Goal: Check status: Check status

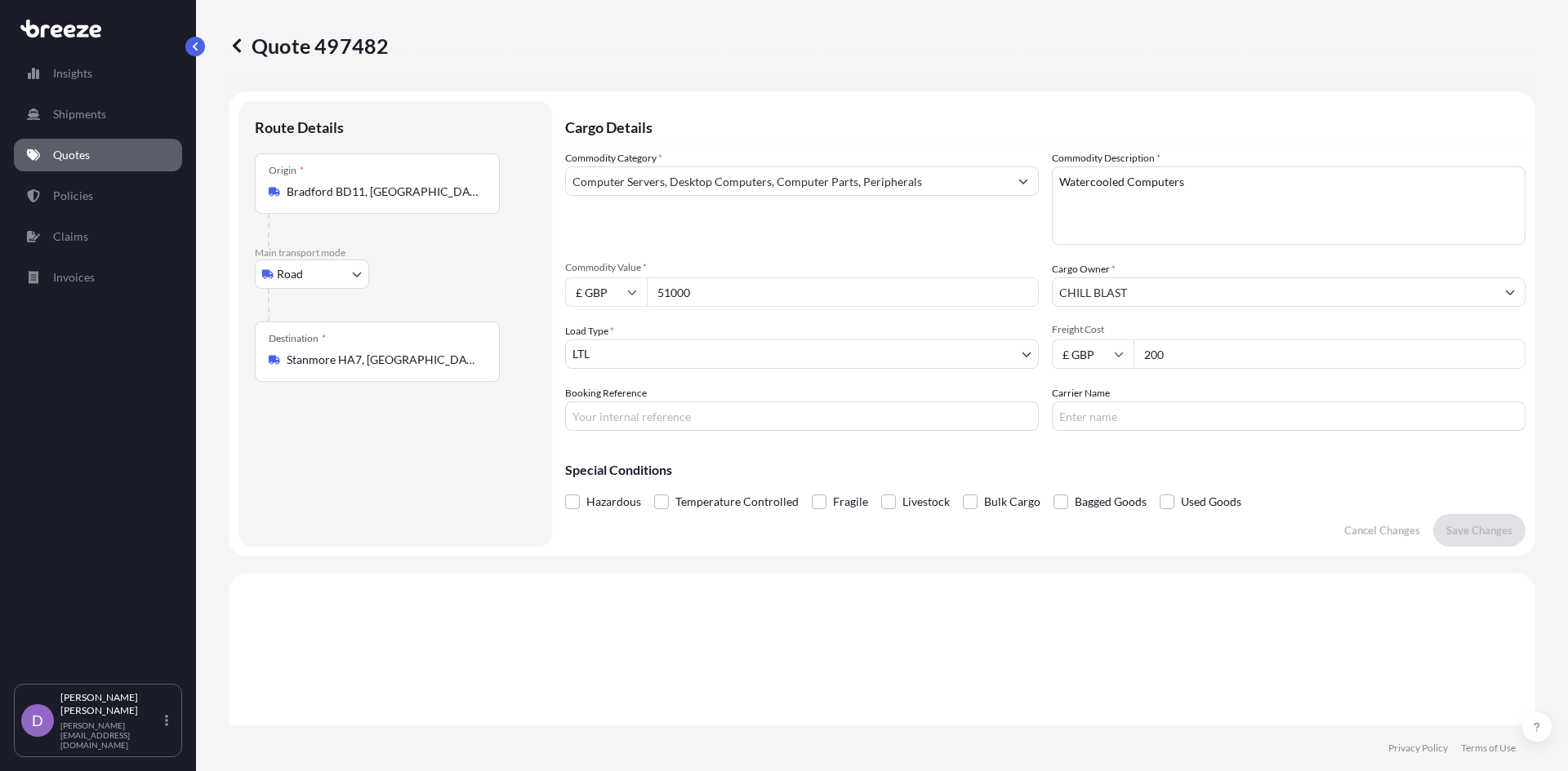
select select "Road"
select select "1"
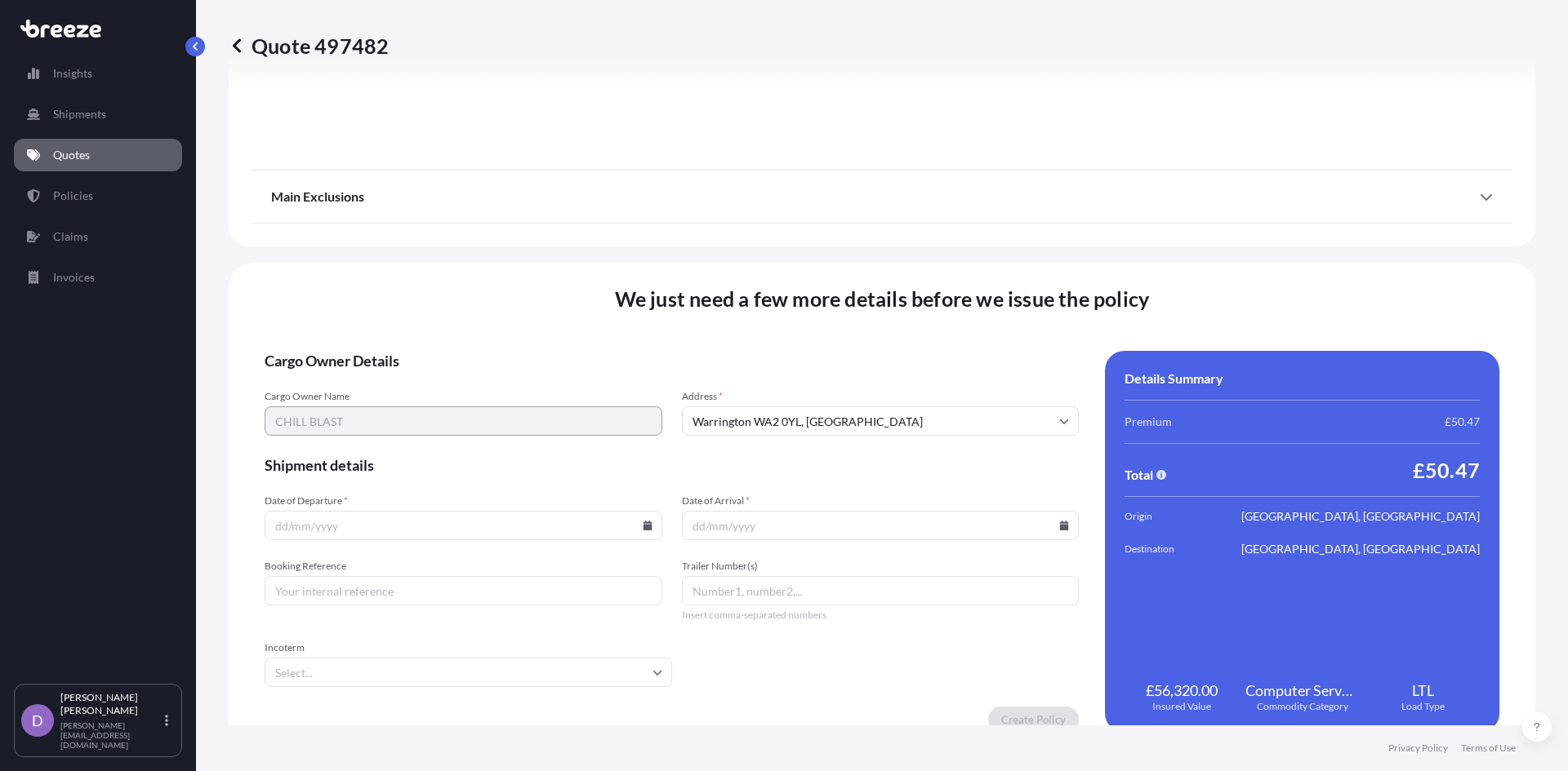
scroll to position [1820, 0]
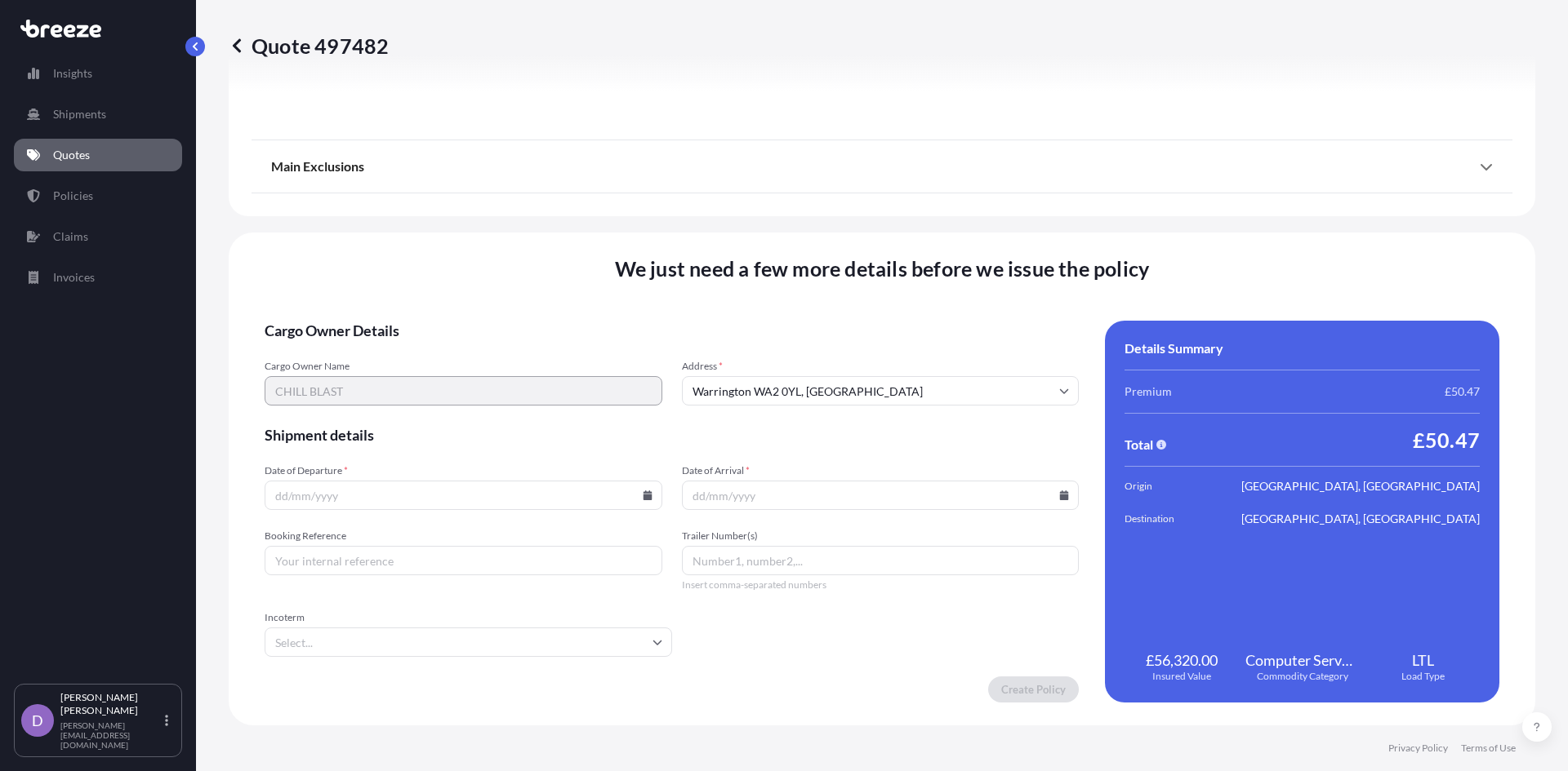
click at [524, 496] on input "Date of Departure *" at bounding box center [463, 496] width 397 height 29
click at [335, 500] on input "Date of Departure *" at bounding box center [463, 496] width 397 height 29
click at [643, 499] on icon at bounding box center [647, 495] width 9 height 10
click at [383, 411] on button "26" at bounding box center [385, 412] width 26 height 26
type input "[DATE]"
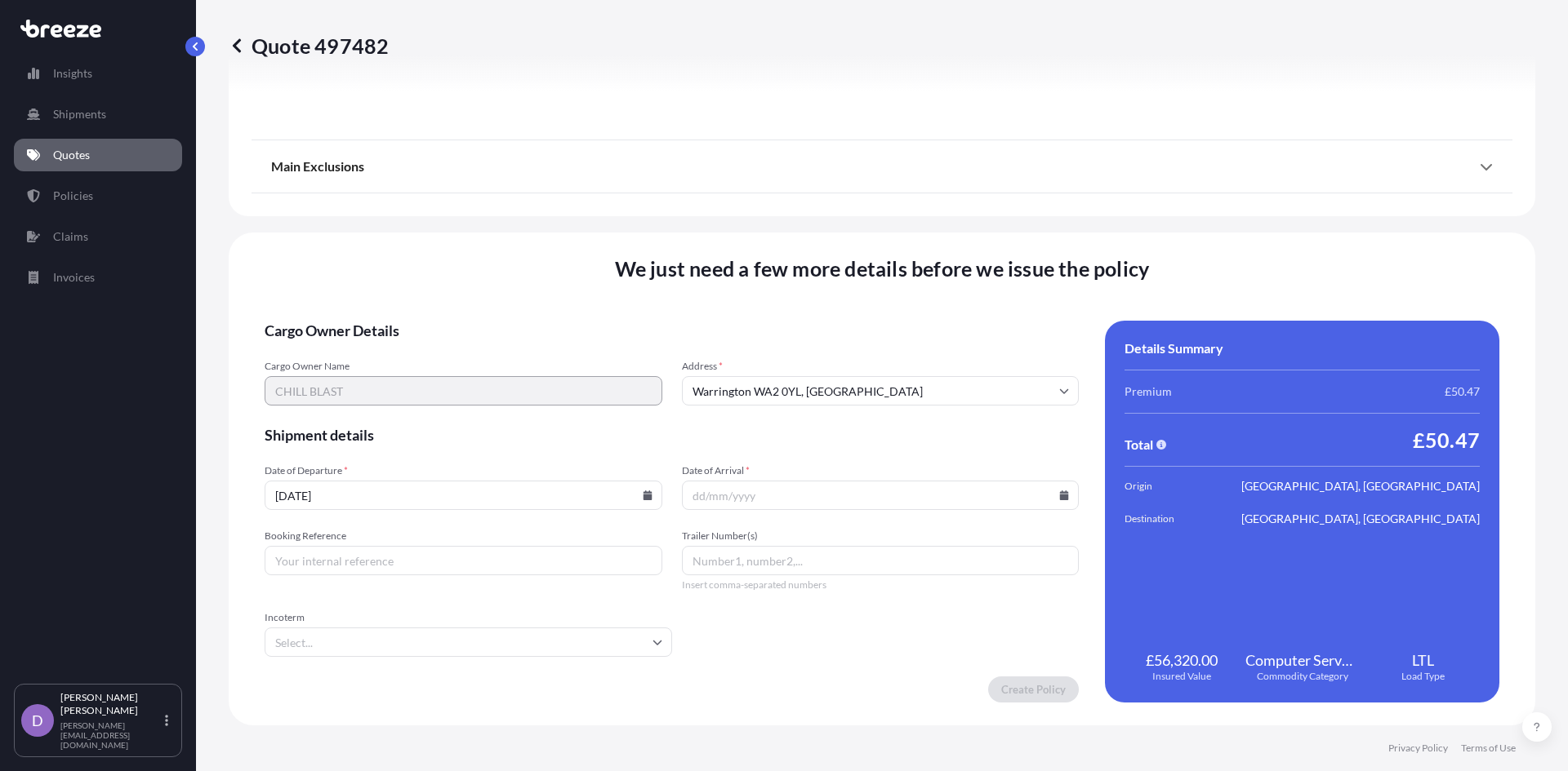
click at [738, 499] on input "Date of Arrival *" at bounding box center [881, 496] width 397 height 29
click at [1059, 494] on icon at bounding box center [1064, 495] width 10 height 10
click at [798, 411] on button "26" at bounding box center [799, 412] width 26 height 26
type input "[DATE]"
click at [325, 566] on input "Booking Reference" at bounding box center [463, 560] width 397 height 29
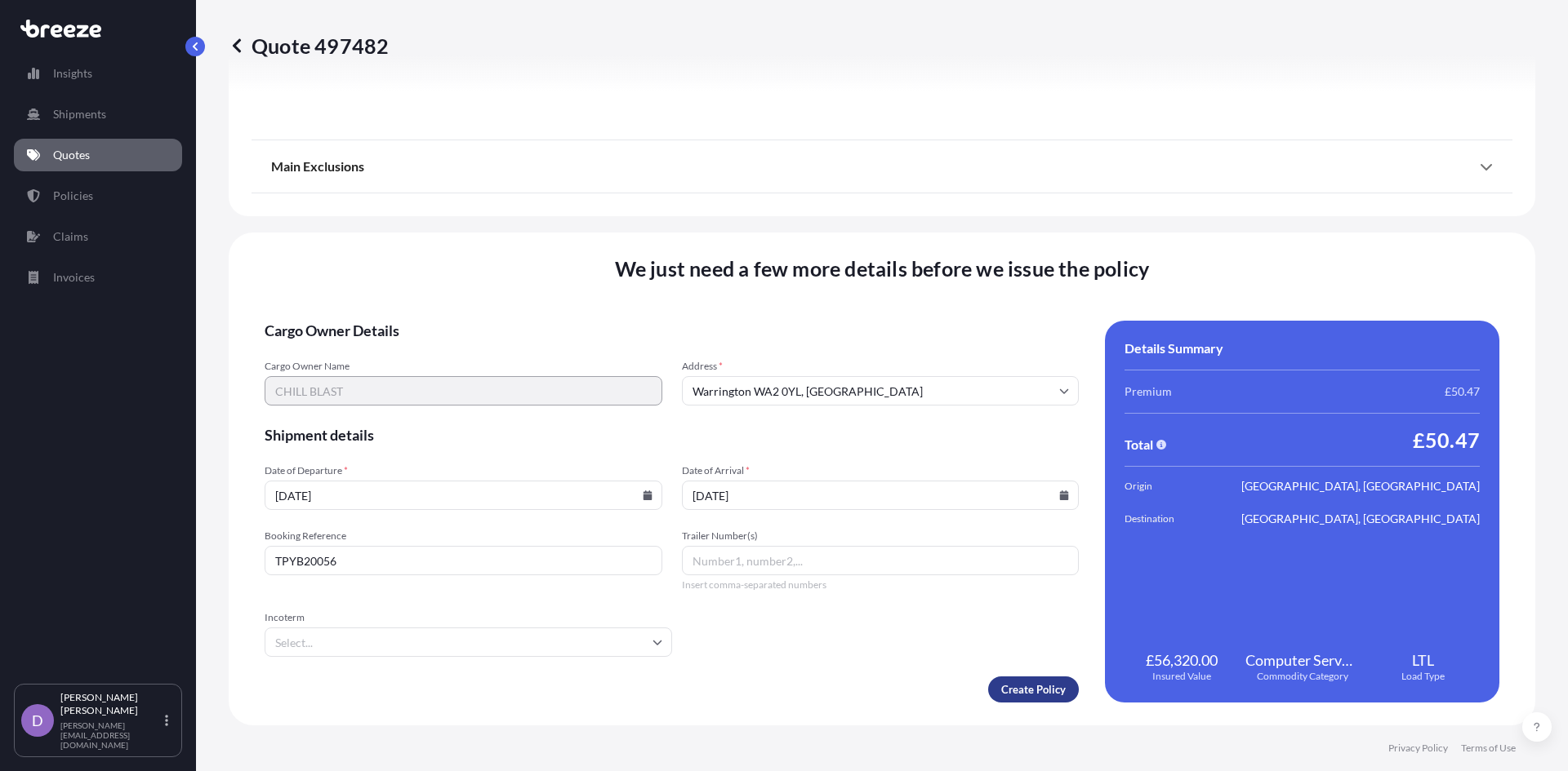
type input "TPYB20056"
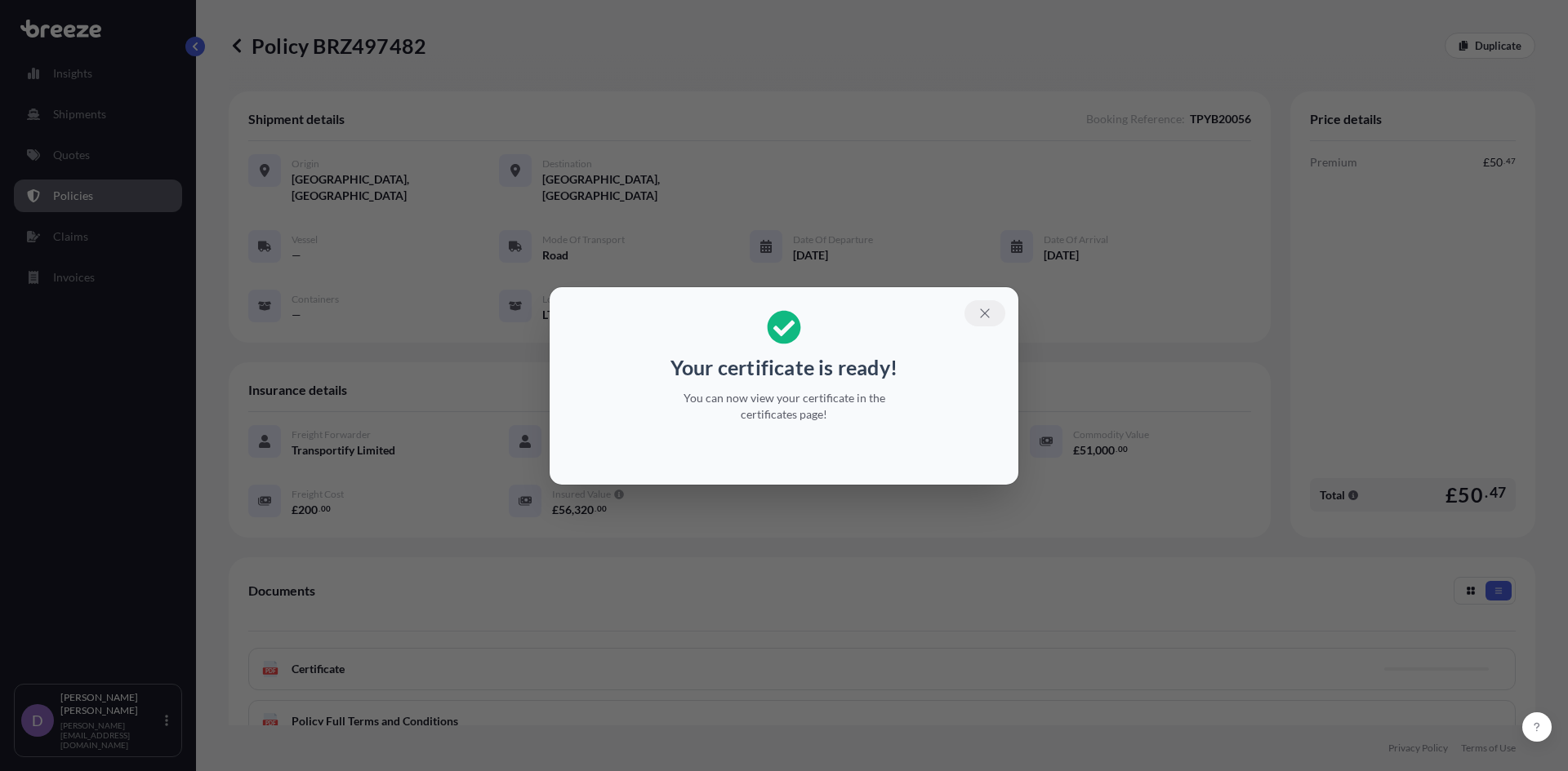
click at [986, 310] on icon "button" at bounding box center [985, 314] width 15 height 15
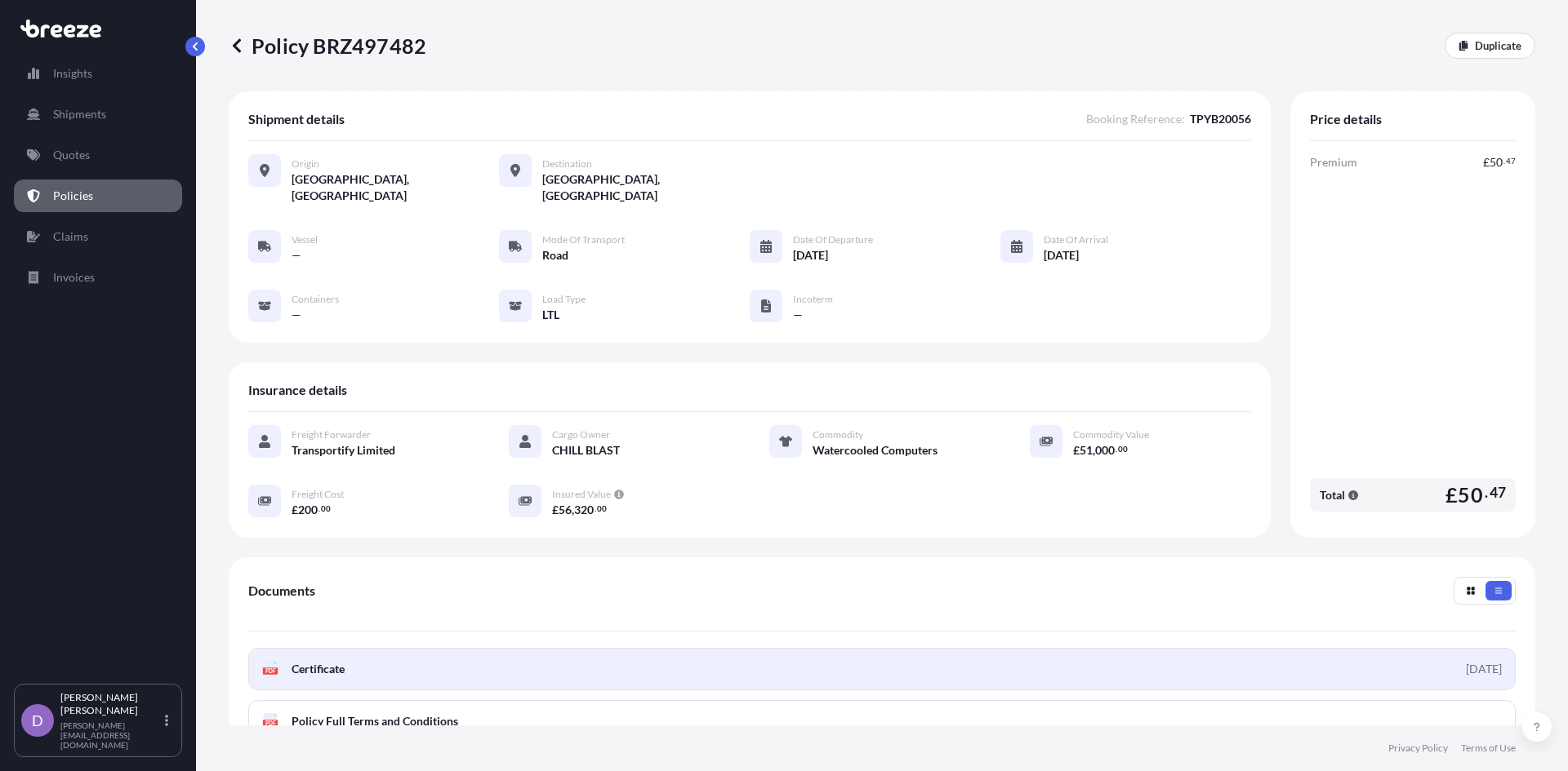
click at [1157, 648] on link "PDF Certificate [DATE]" at bounding box center [882, 669] width 1267 height 43
